Goal: Information Seeking & Learning: Compare options

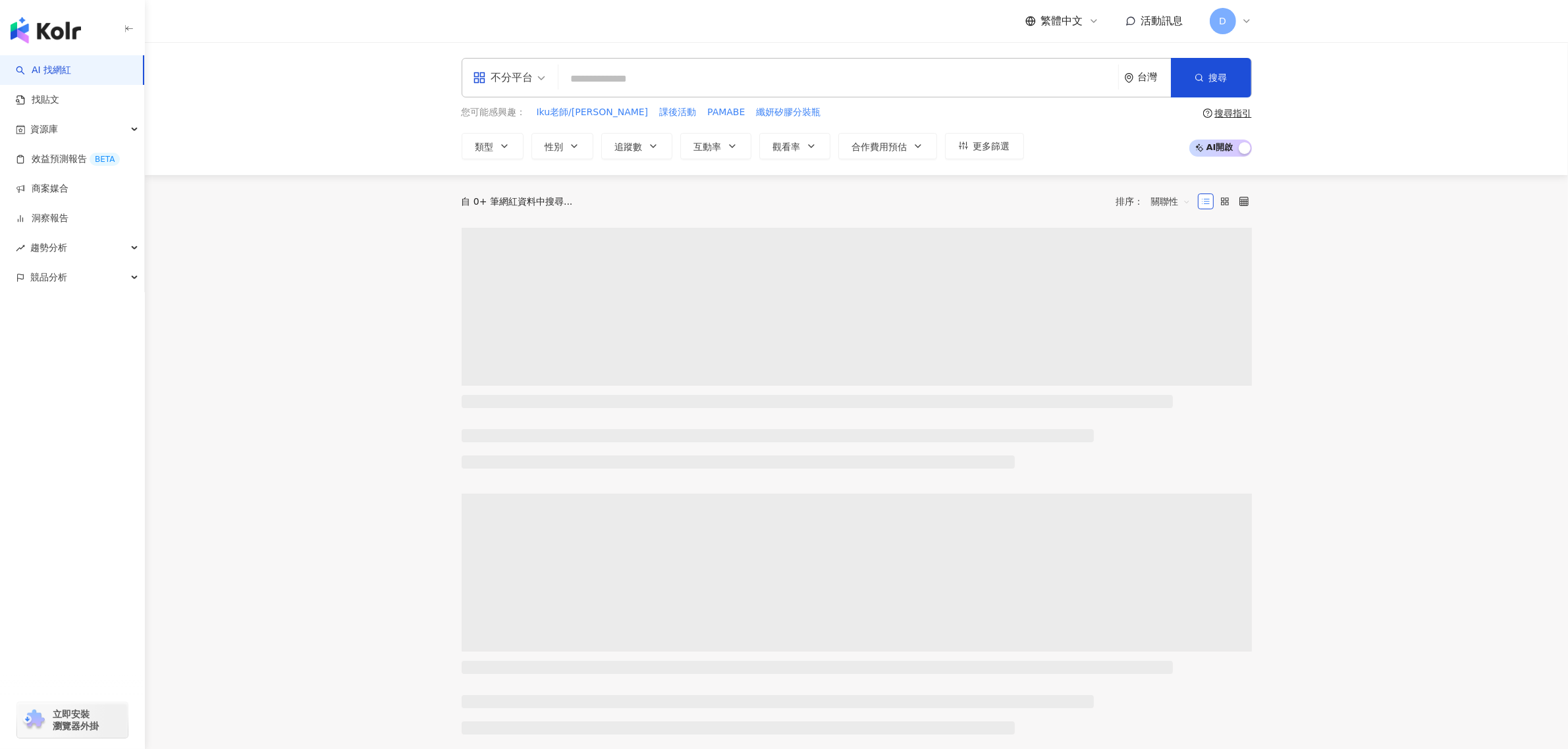
click at [905, 79] on input "search" at bounding box center [838, 79] width 549 height 25
paste input "*********"
type input "*********"
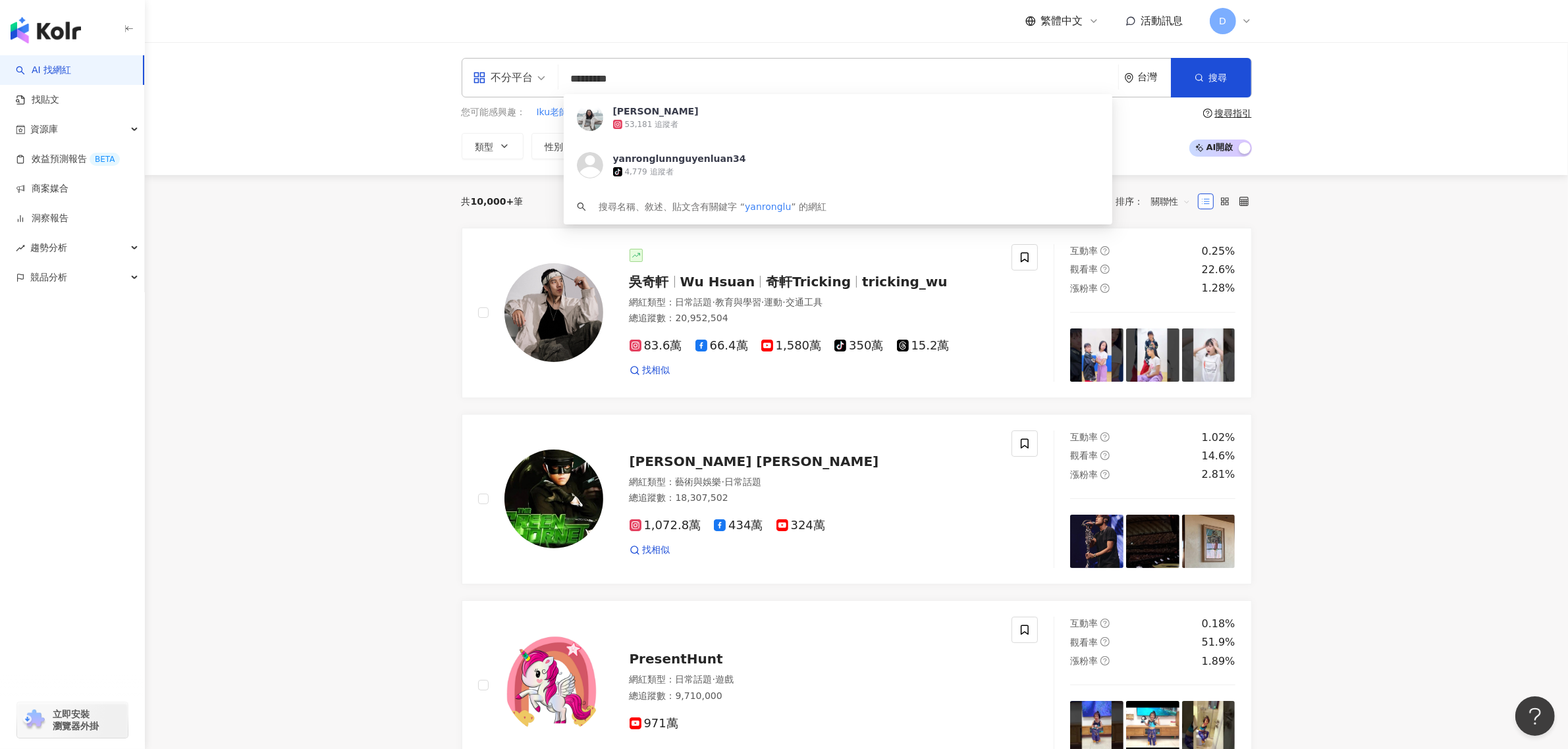
click at [685, 132] on div "呂Ami 53,181 追蹤者" at bounding box center [838, 117] width 548 height 47
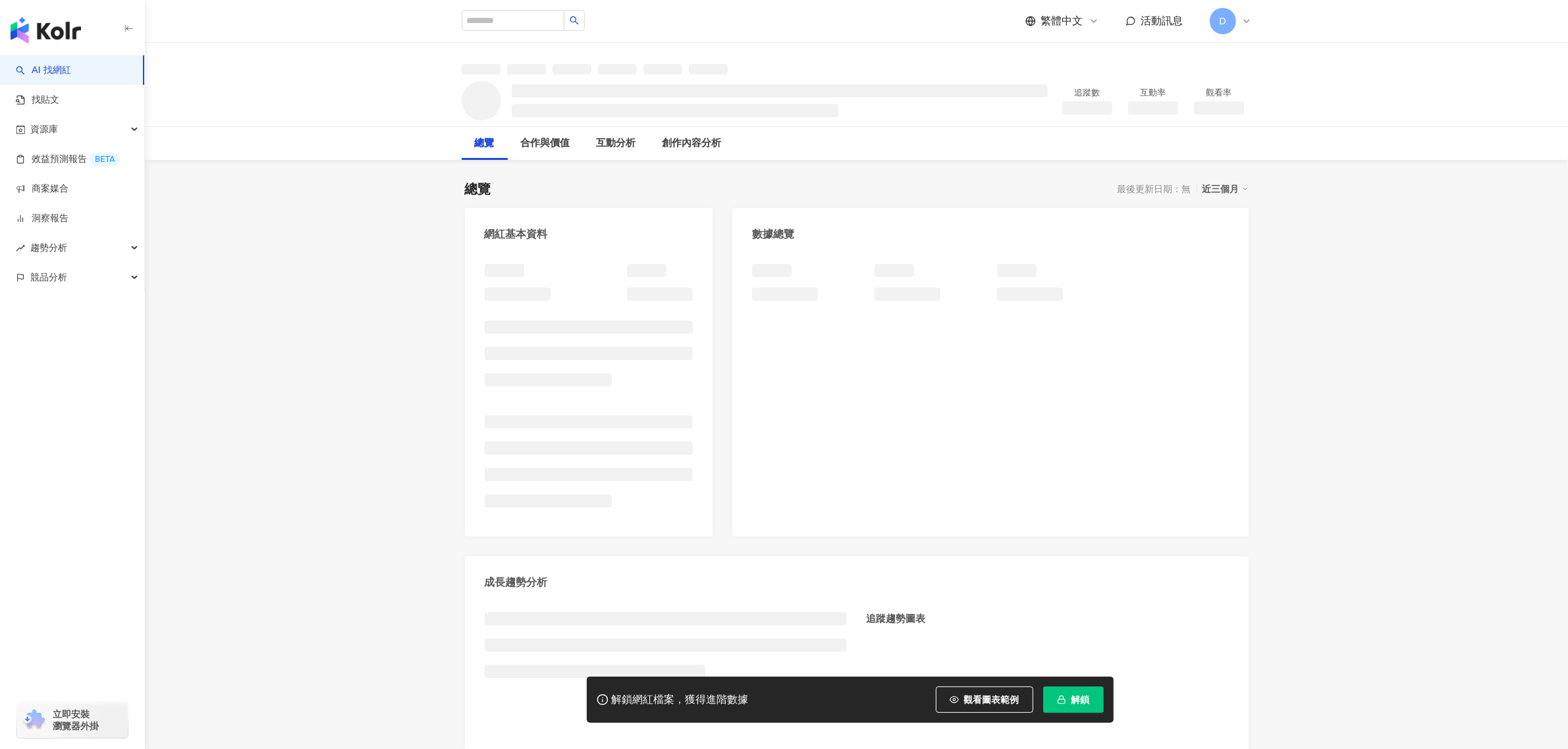
click at [1087, 700] on span "解鎖" at bounding box center [1081, 699] width 18 height 10
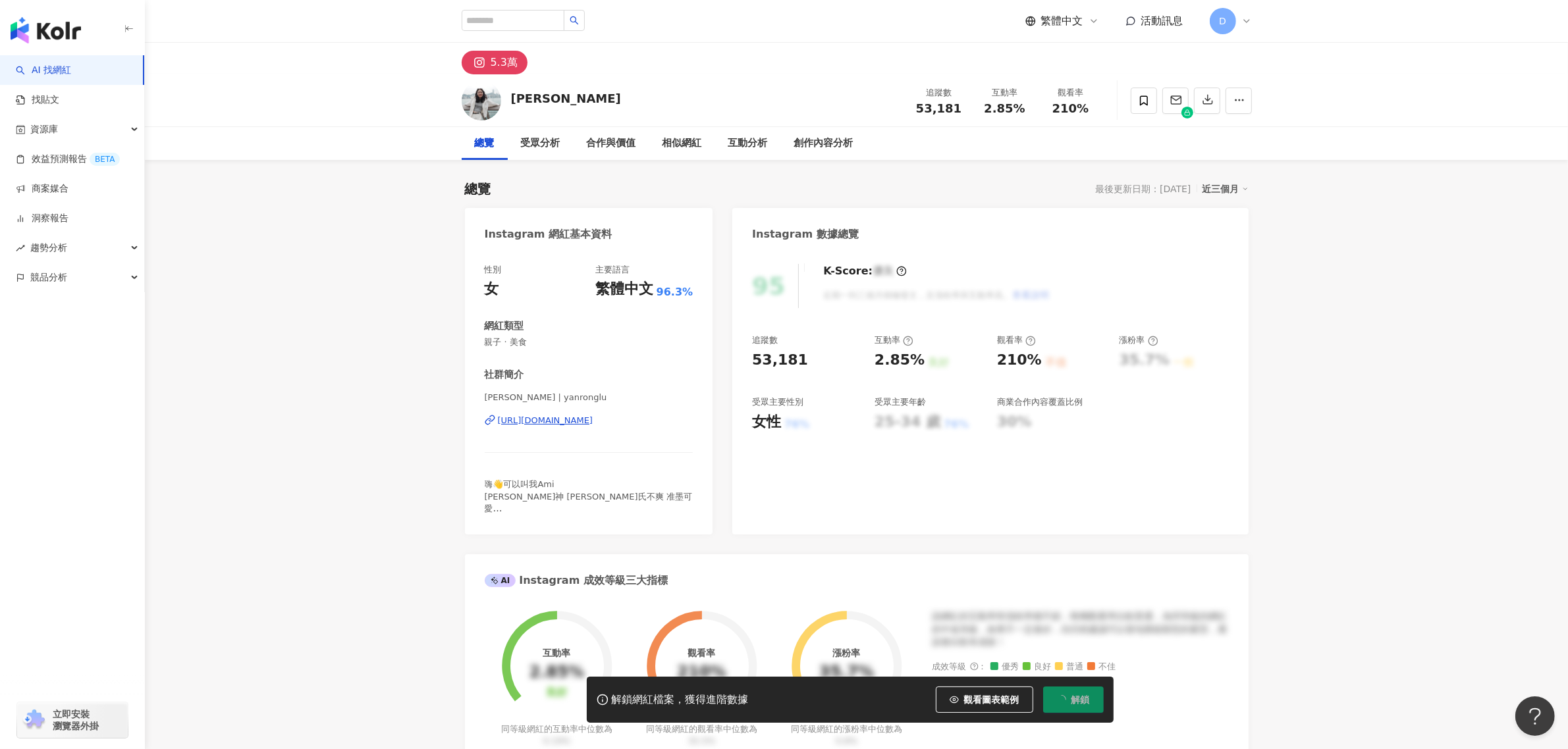
click at [989, 115] on span "2.85%" at bounding box center [1004, 108] width 41 height 13
click at [1089, 110] on div "追蹤數 53,181 互動率 2.85% 觀看率 210%" at bounding box center [1005, 100] width 198 height 39
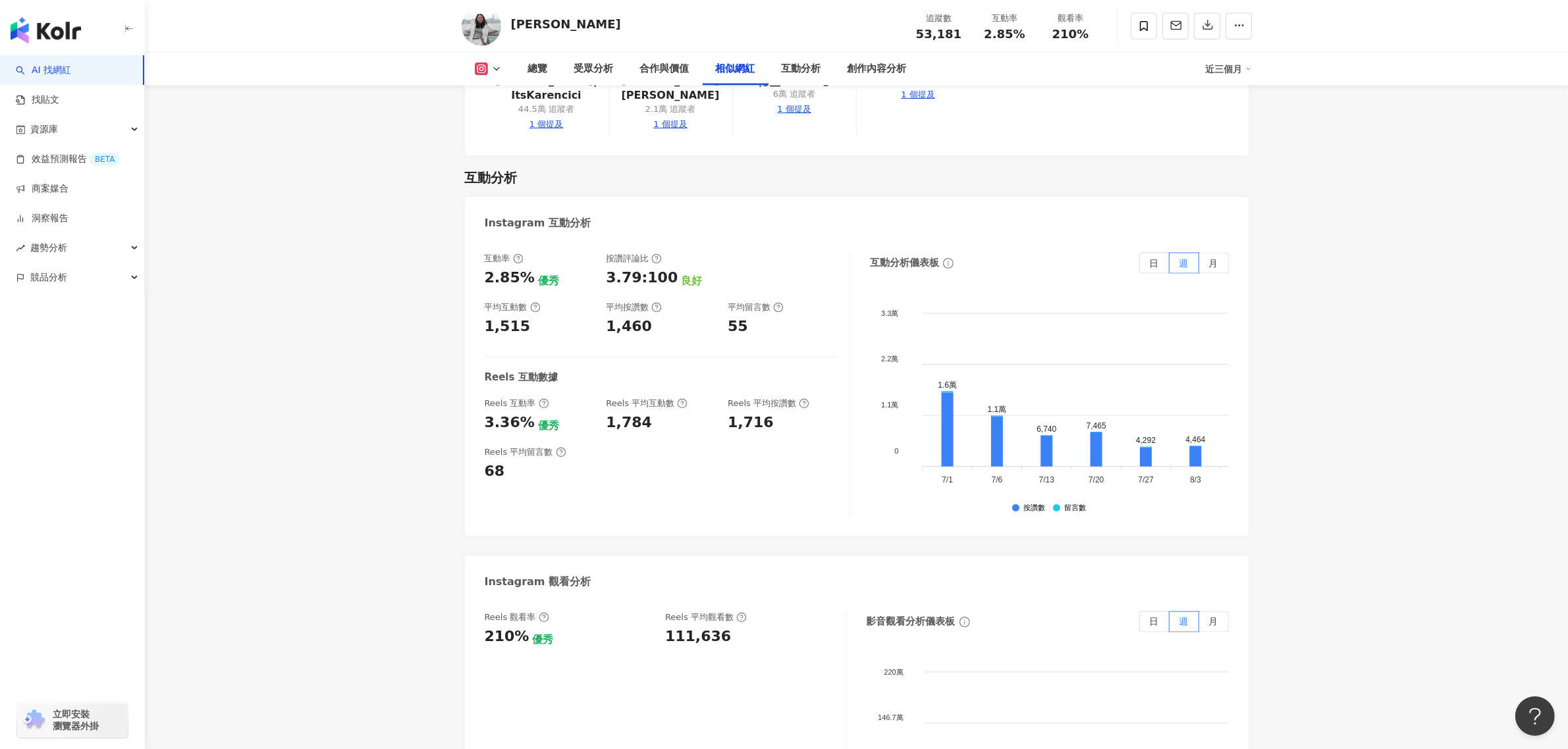
scroll to position [2634, 0]
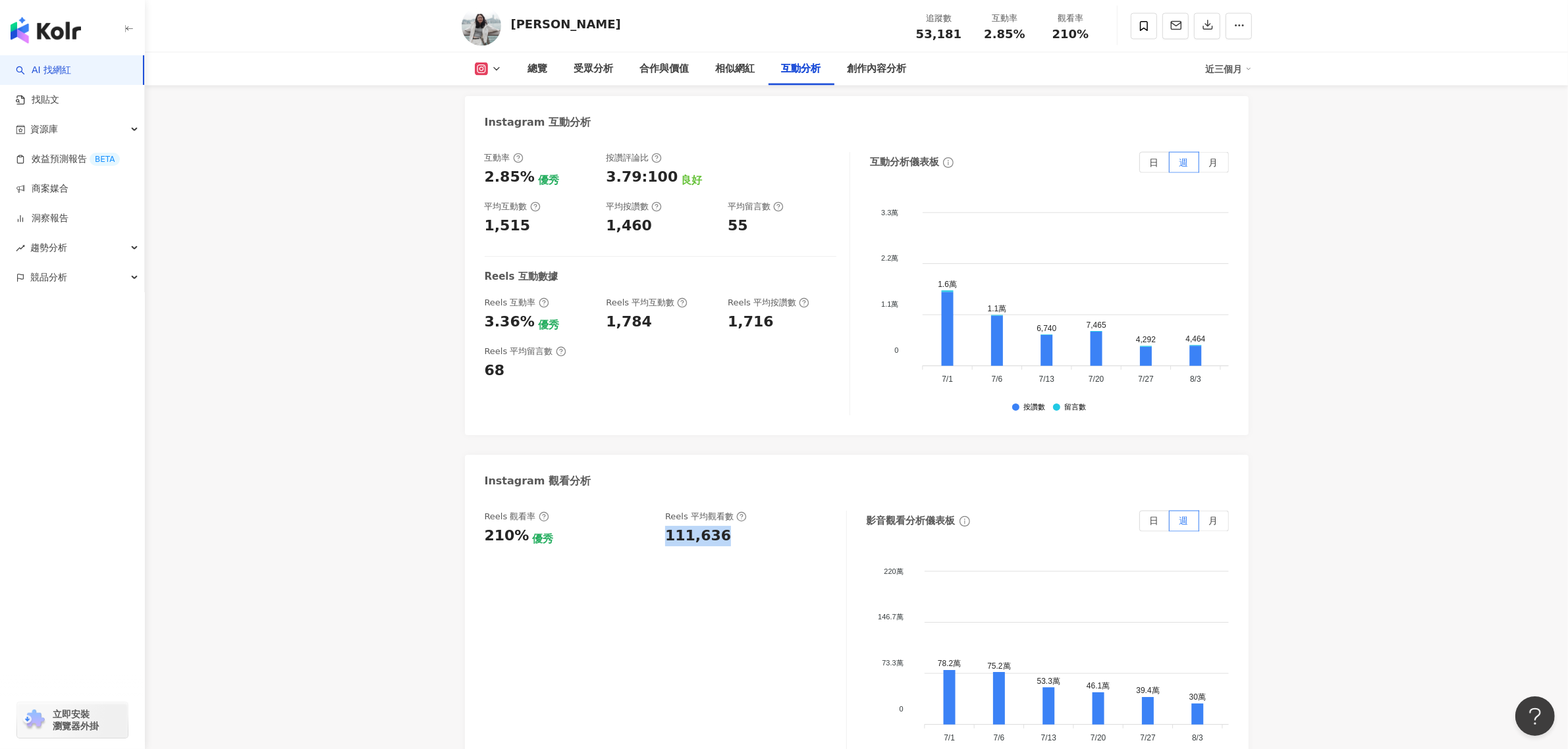
drag, startPoint x: 663, startPoint y: 524, endPoint x: 742, endPoint y: 530, distance: 79.2
click at [742, 530] on div "Reels 觀看率 210% 優秀 [PERSON_NAME] 平均觀看數 111,636" at bounding box center [659, 529] width 348 height 35
copy div "111,636"
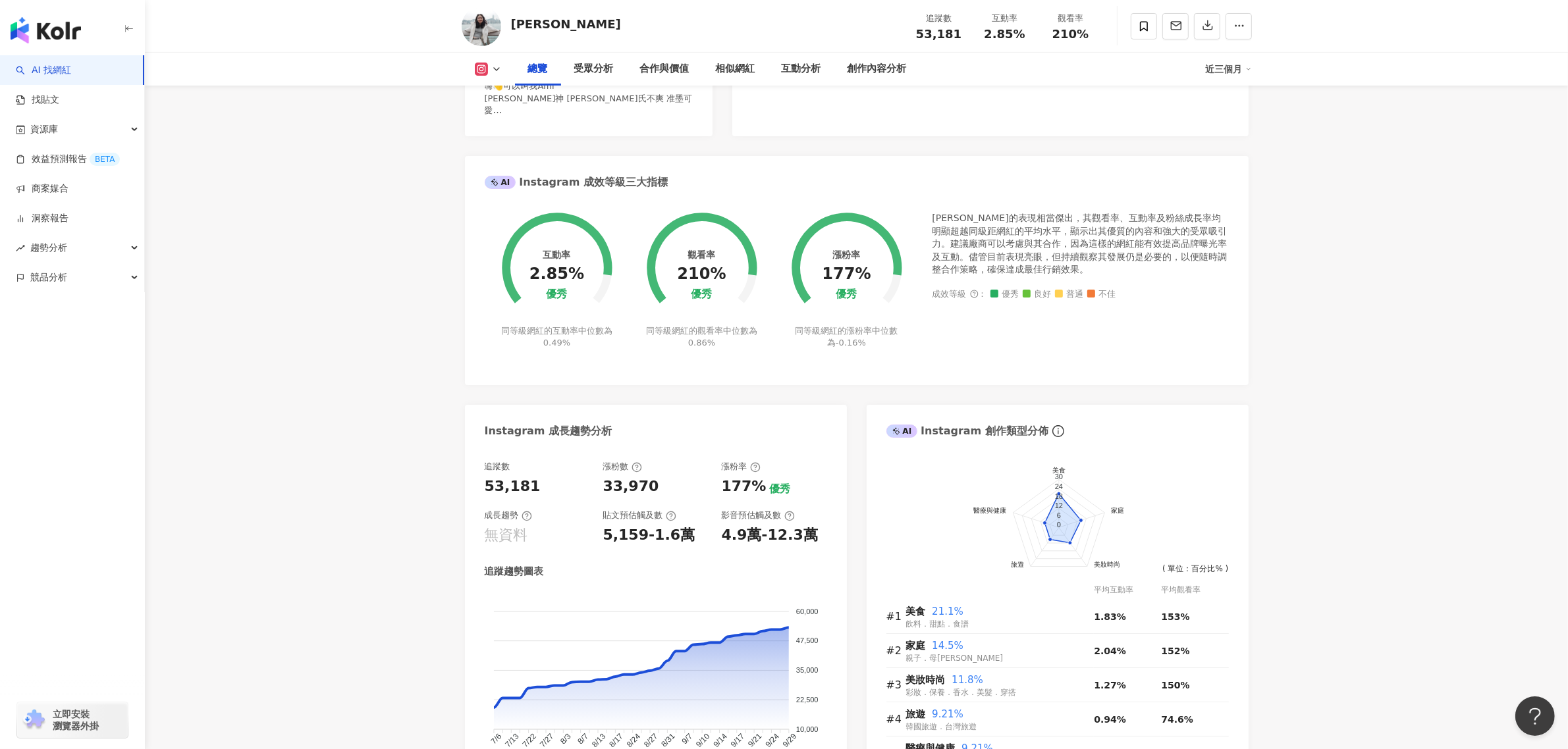
scroll to position [0, 0]
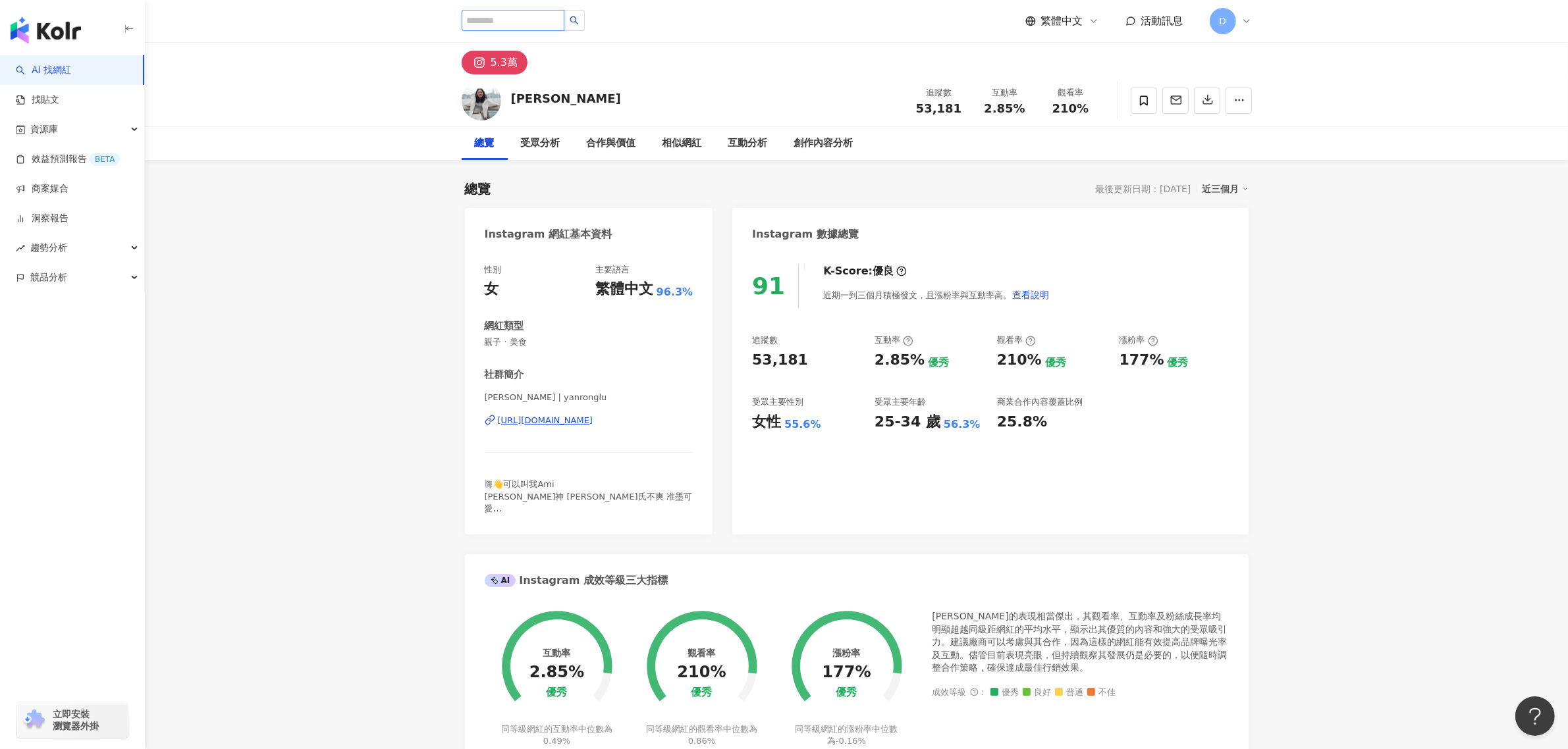
click at [548, 27] on input "search" at bounding box center [513, 20] width 103 height 21
paste input "**********"
type input "**********"
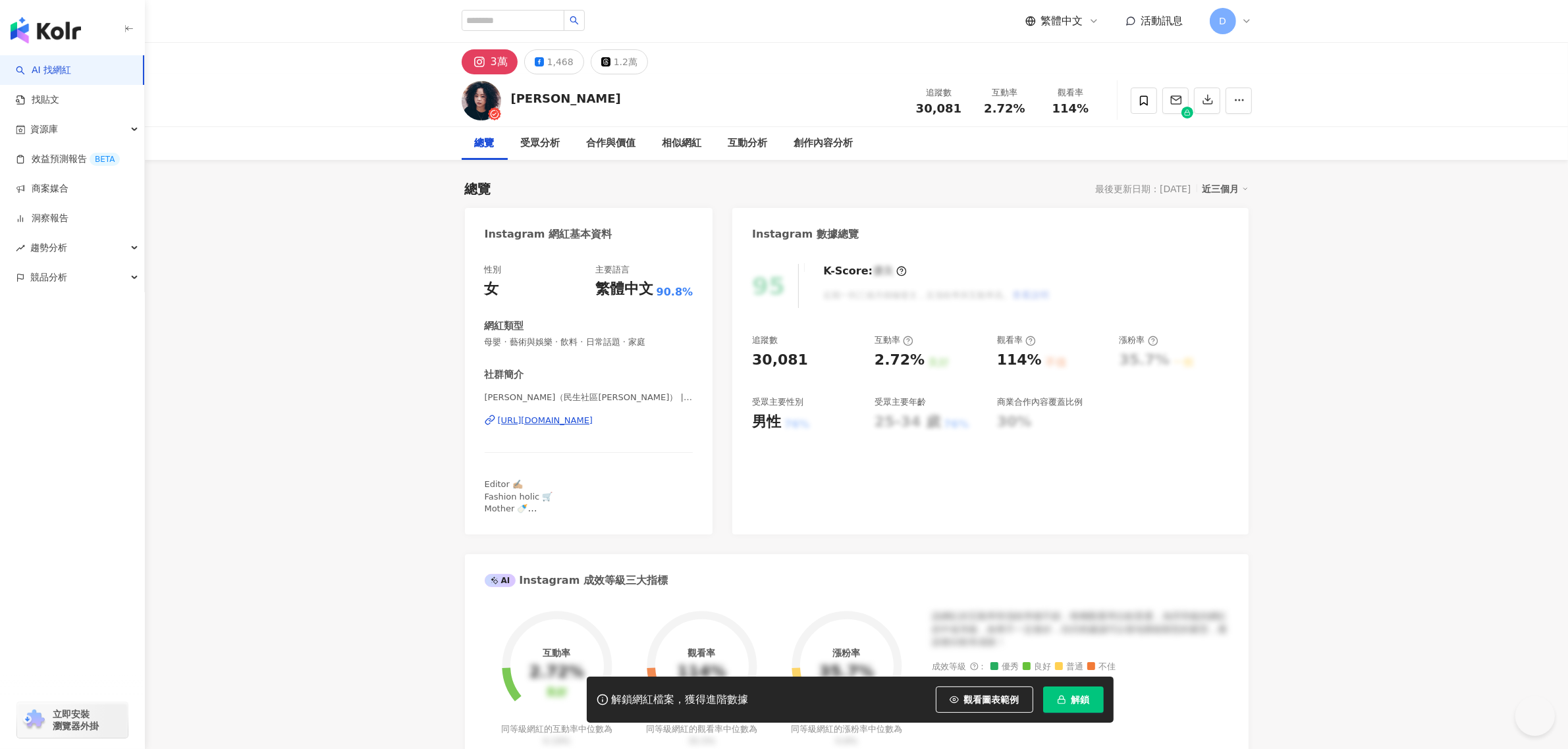
click at [1068, 706] on button "解鎖" at bounding box center [1073, 699] width 60 height 27
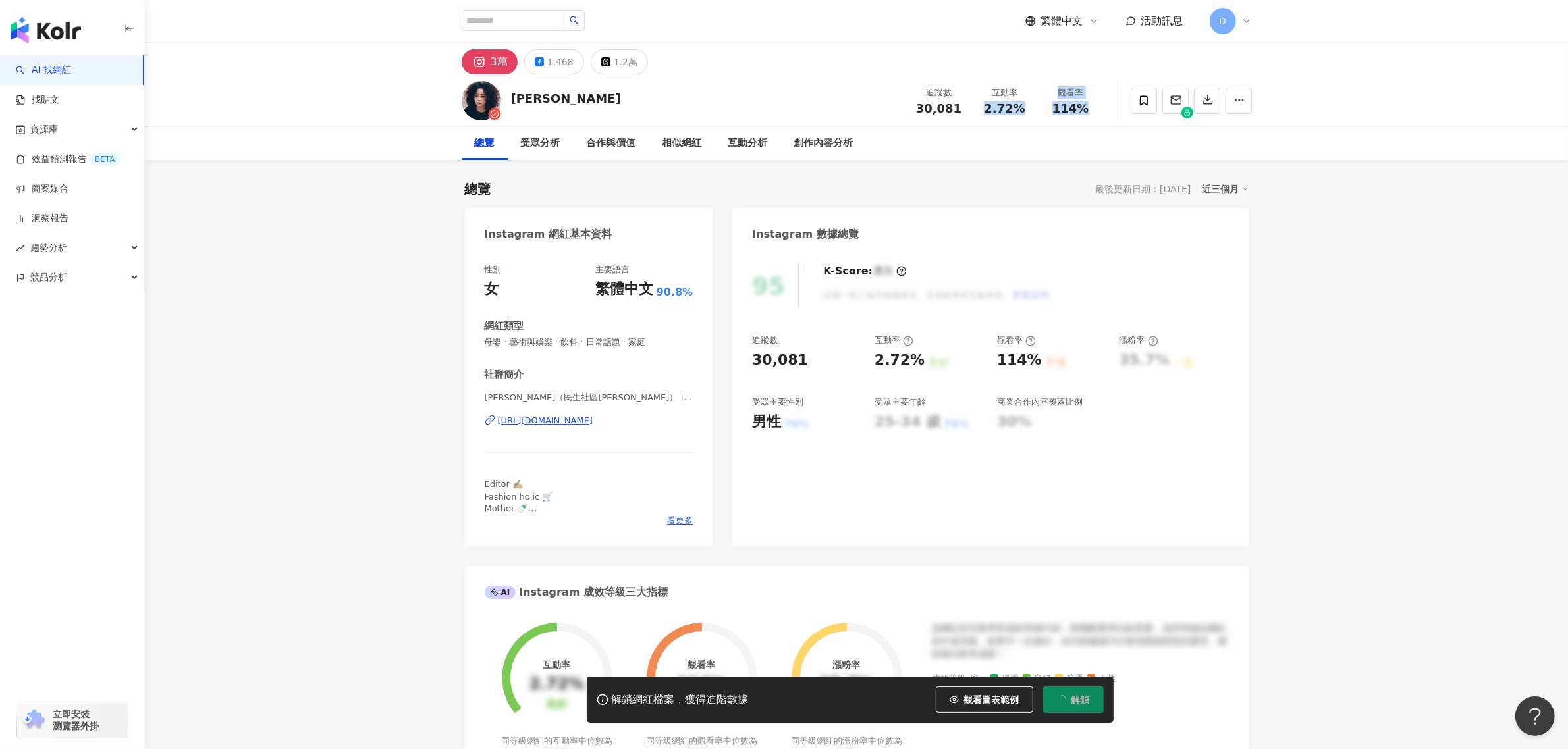
drag, startPoint x: 993, startPoint y: 106, endPoint x: 1100, endPoint y: 119, distance: 107.8
click at [1100, 119] on div "追蹤數 30,081 互動率 2.72% 觀看率 114%" at bounding box center [1005, 100] width 198 height 39
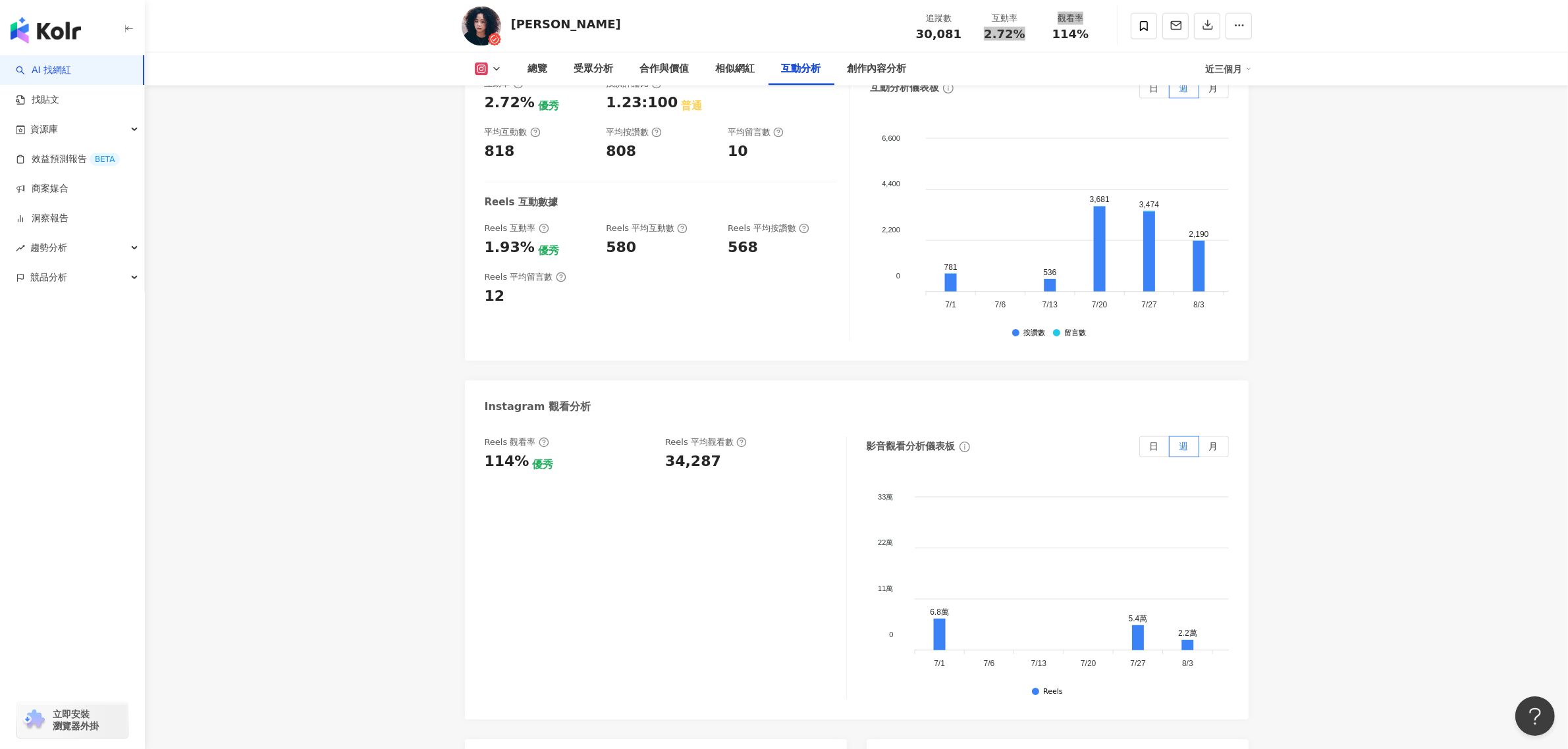
scroll to position [2716, 0]
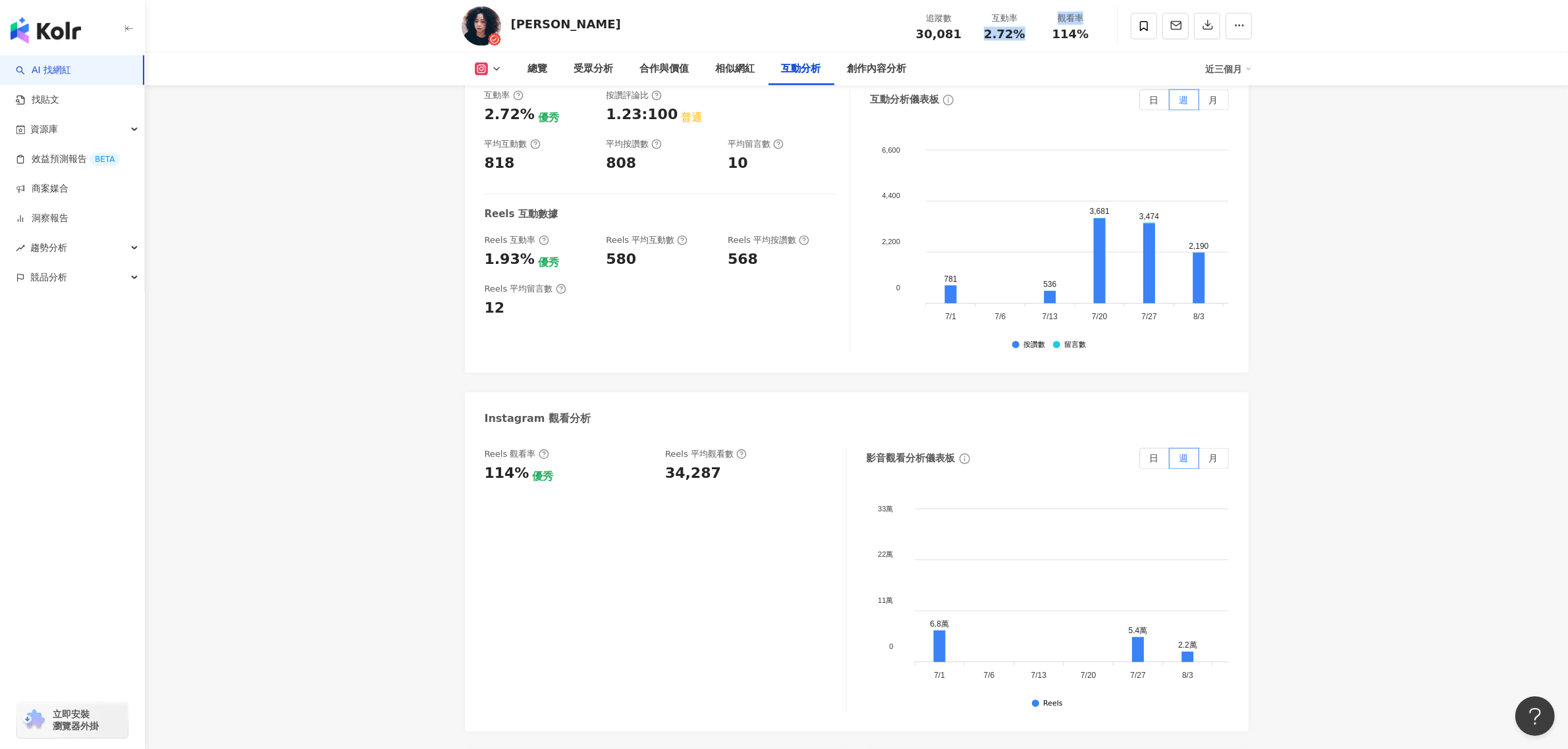
click at [727, 448] on div "Reels 觀看率 114% 優秀 Reels 平均觀看數 34,287" at bounding box center [659, 466] width 348 height 35
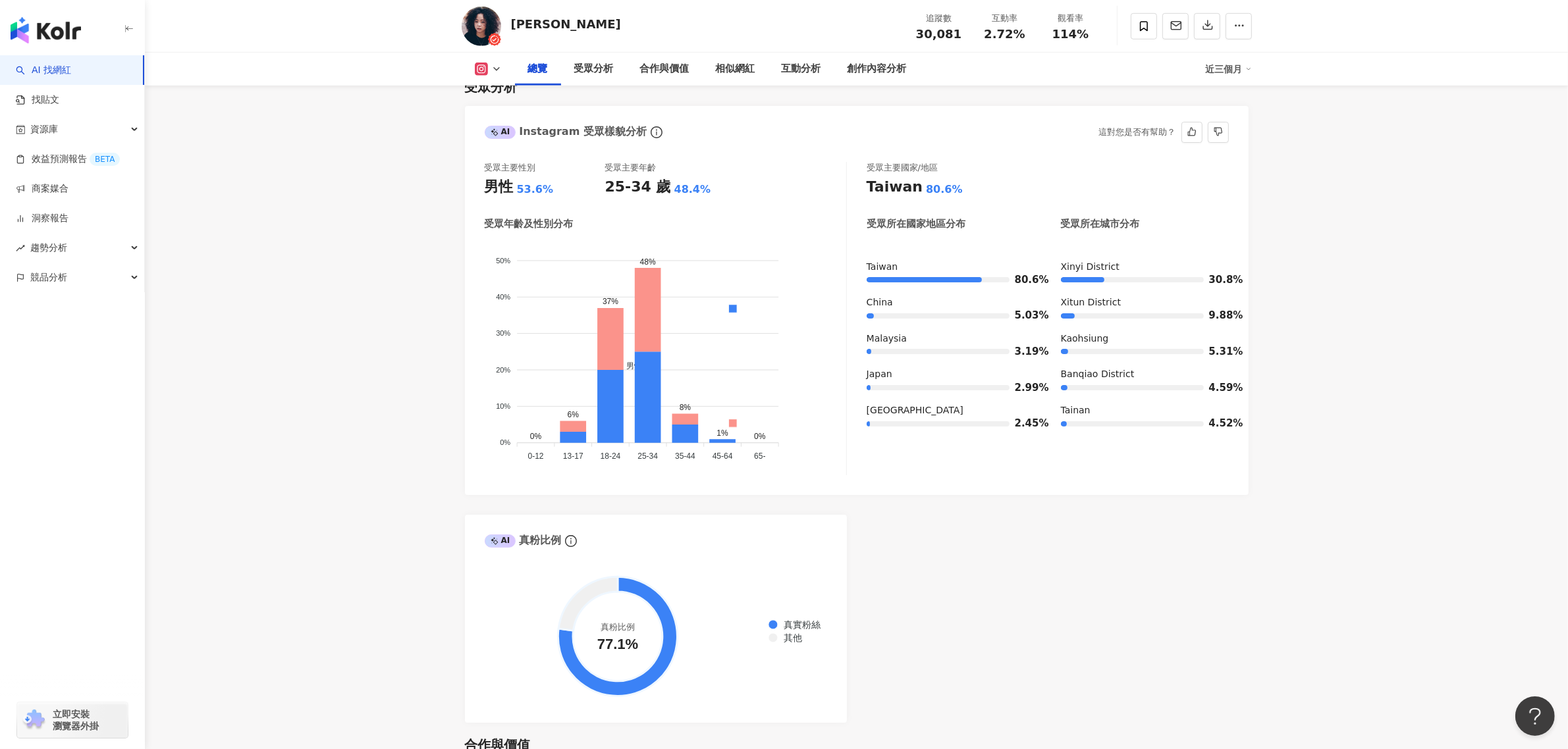
scroll to position [1070, 0]
